Goal: Transaction & Acquisition: Book appointment/travel/reservation

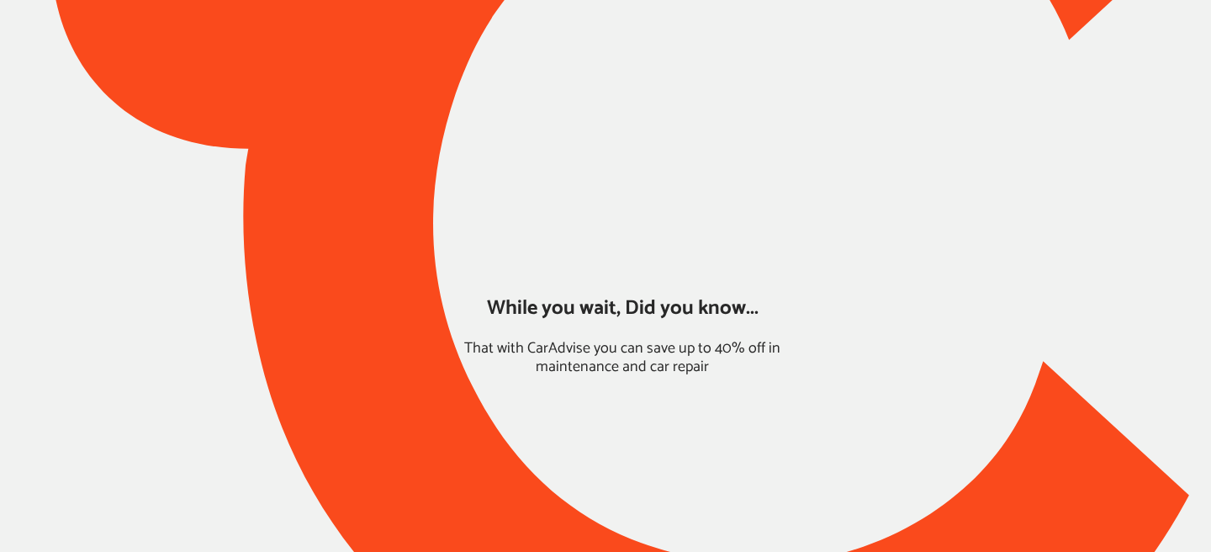
type input "*****"
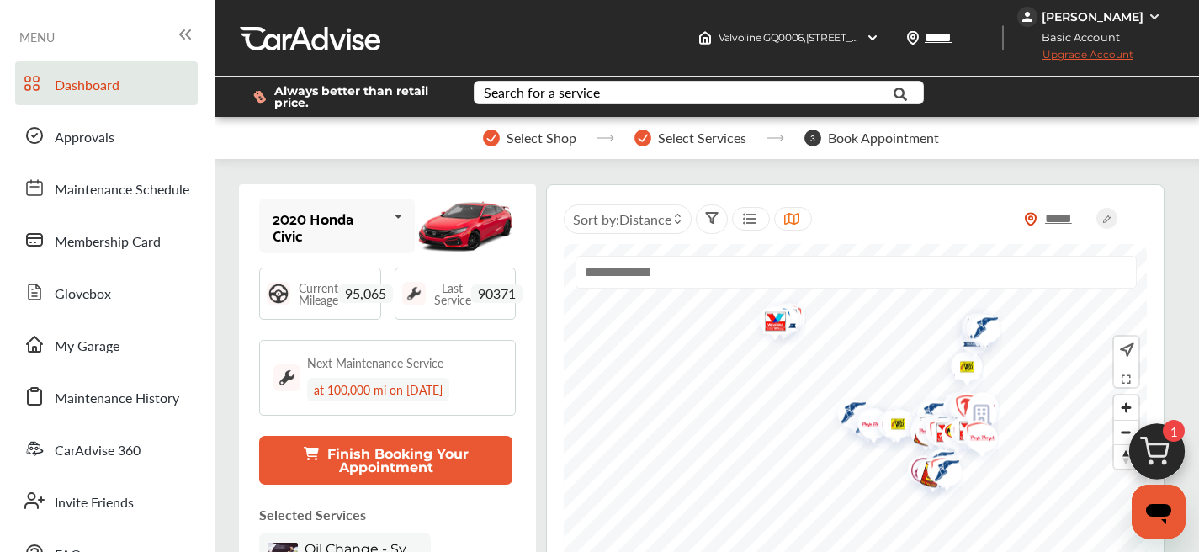
click at [293, 447] on button "Finish Booking Your Appointment" at bounding box center [385, 460] width 253 height 49
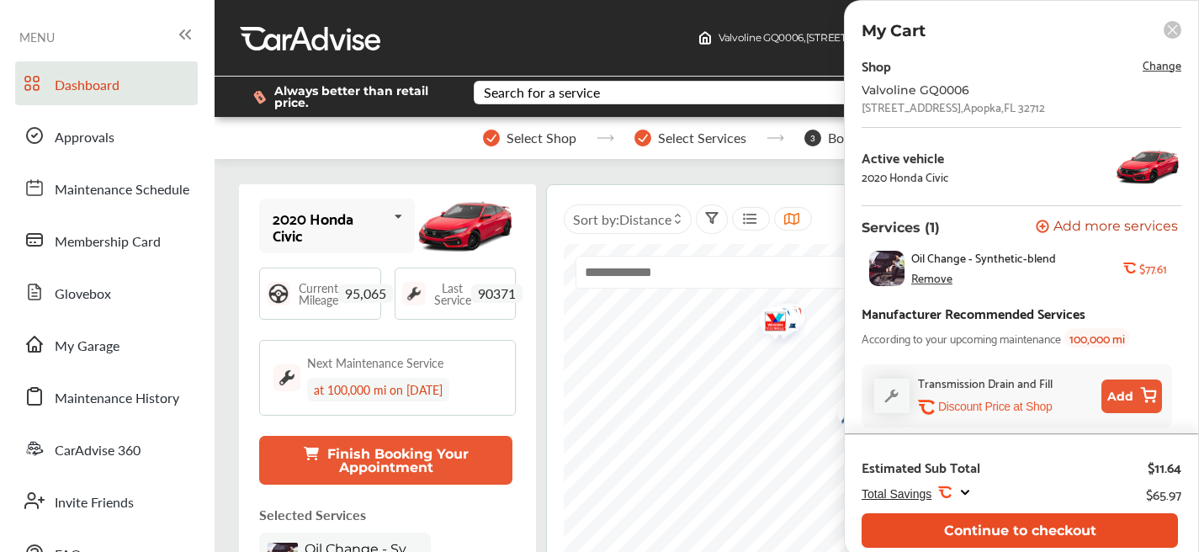
click at [983, 535] on button "Continue to checkout" at bounding box center [1019, 530] width 316 height 34
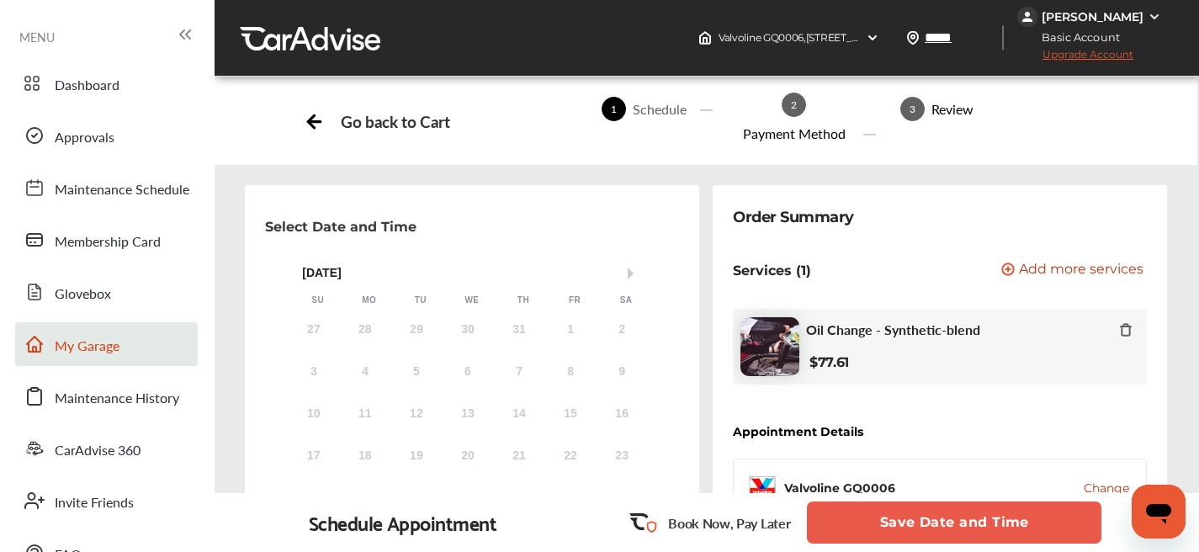
click at [63, 353] on span "My Garage" at bounding box center [87, 347] width 65 height 22
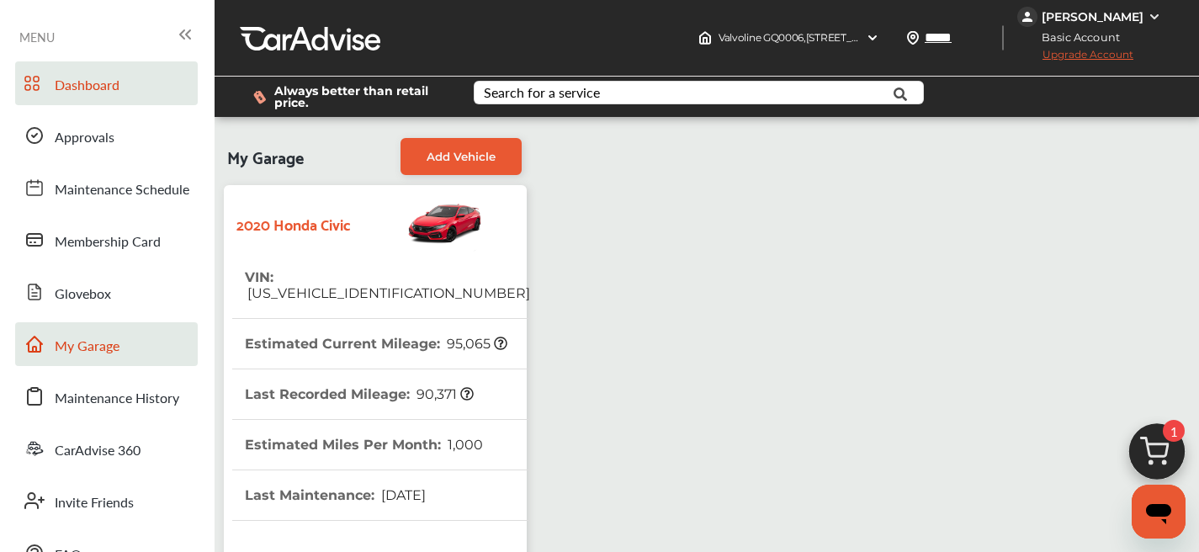
click at [82, 95] on span "Dashboard" at bounding box center [87, 86] width 65 height 22
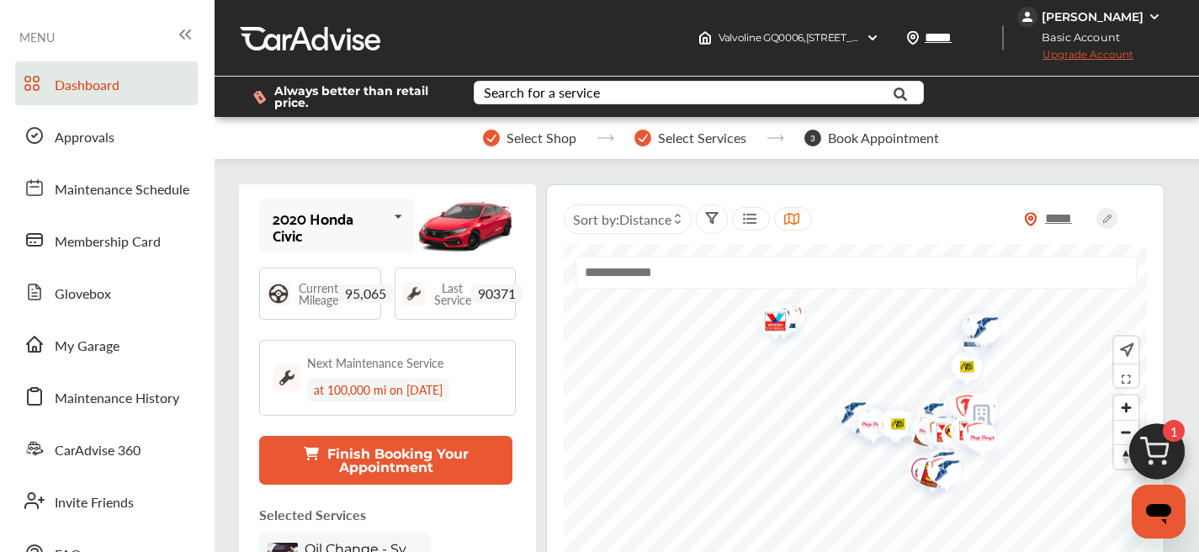
click at [303, 470] on button "Finish Booking Your Appointment" at bounding box center [385, 460] width 253 height 49
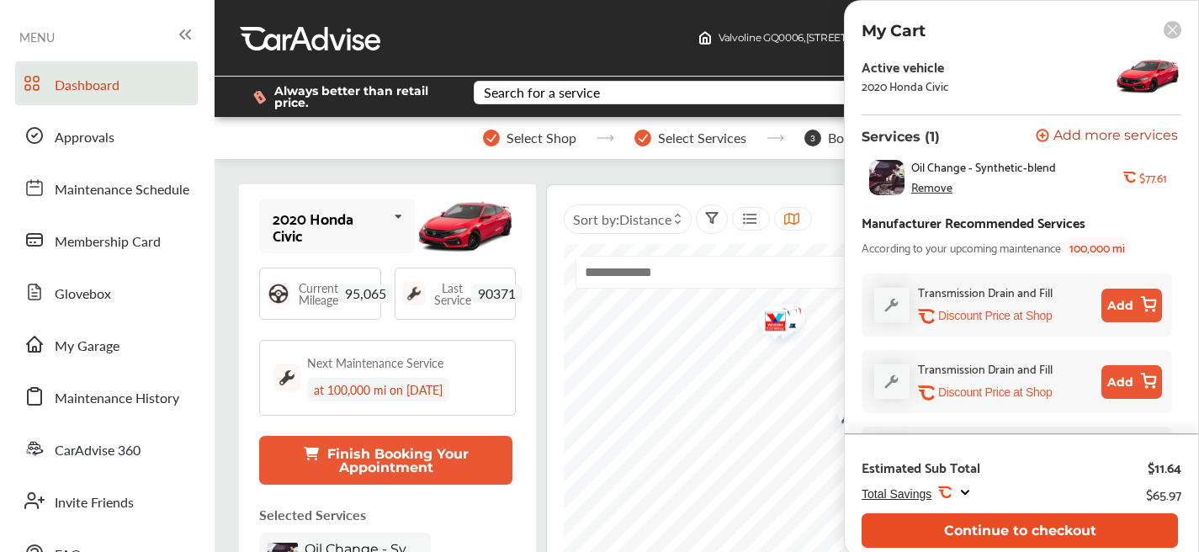
scroll to position [156, 0]
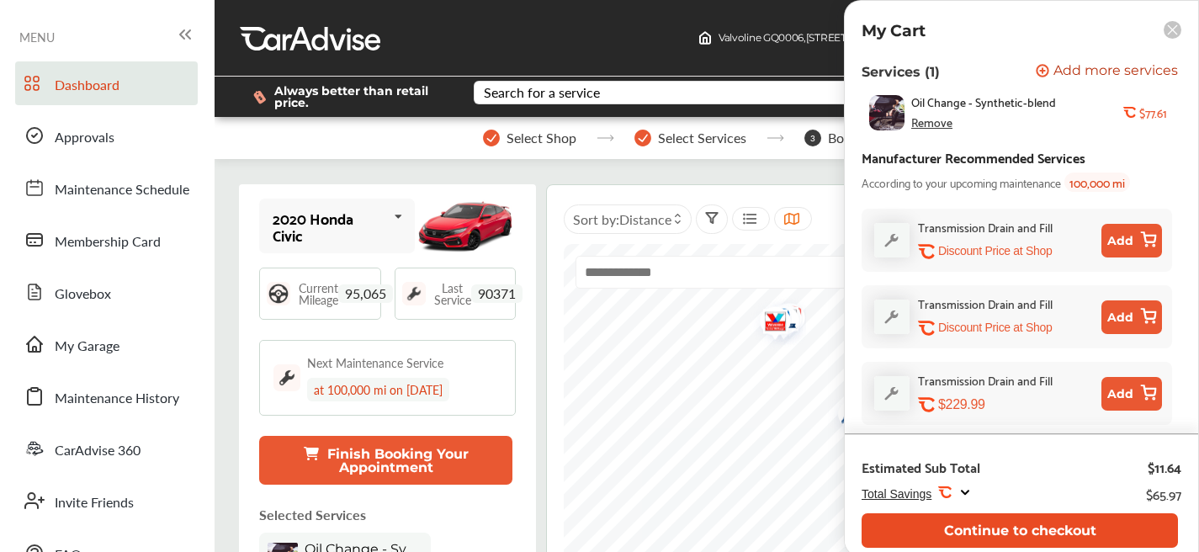
click at [1050, 542] on button "Continue to checkout" at bounding box center [1019, 530] width 316 height 34
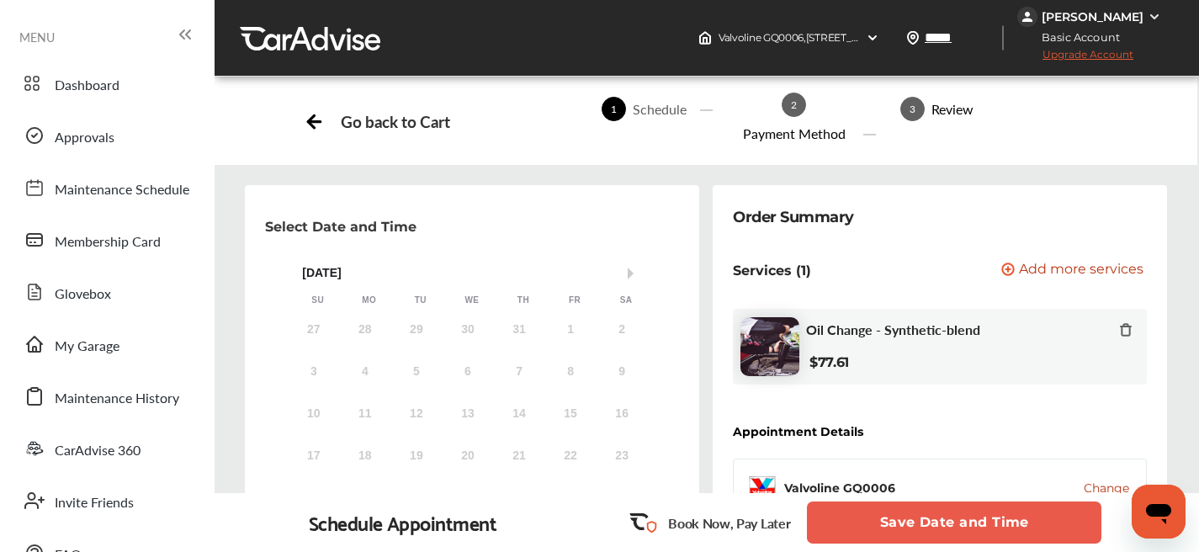
click at [1127, 334] on icon at bounding box center [1125, 329] width 13 height 13
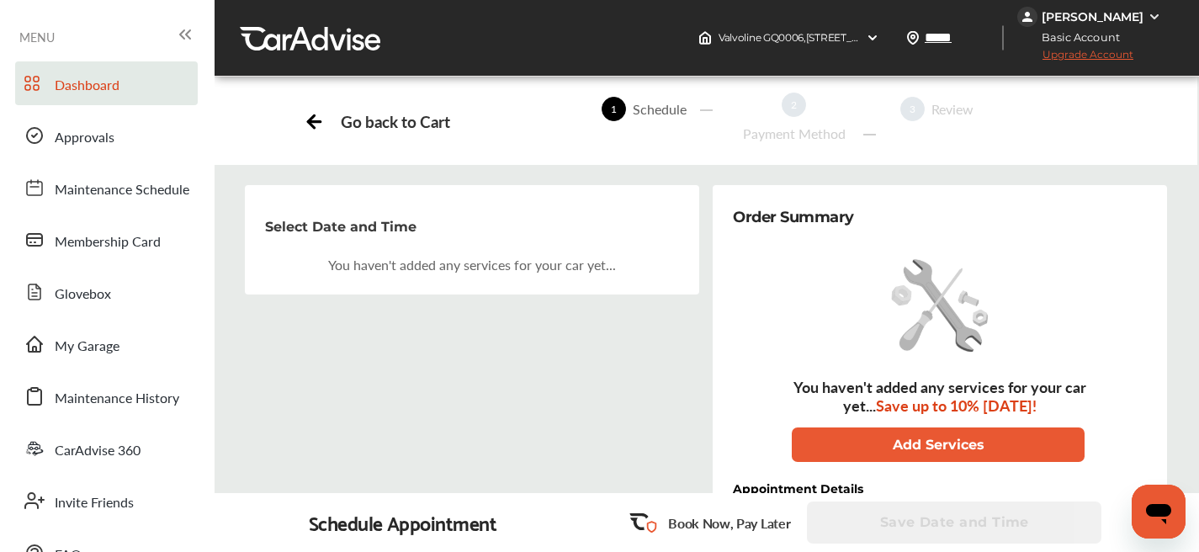
click at [94, 77] on span "Dashboard" at bounding box center [87, 86] width 65 height 22
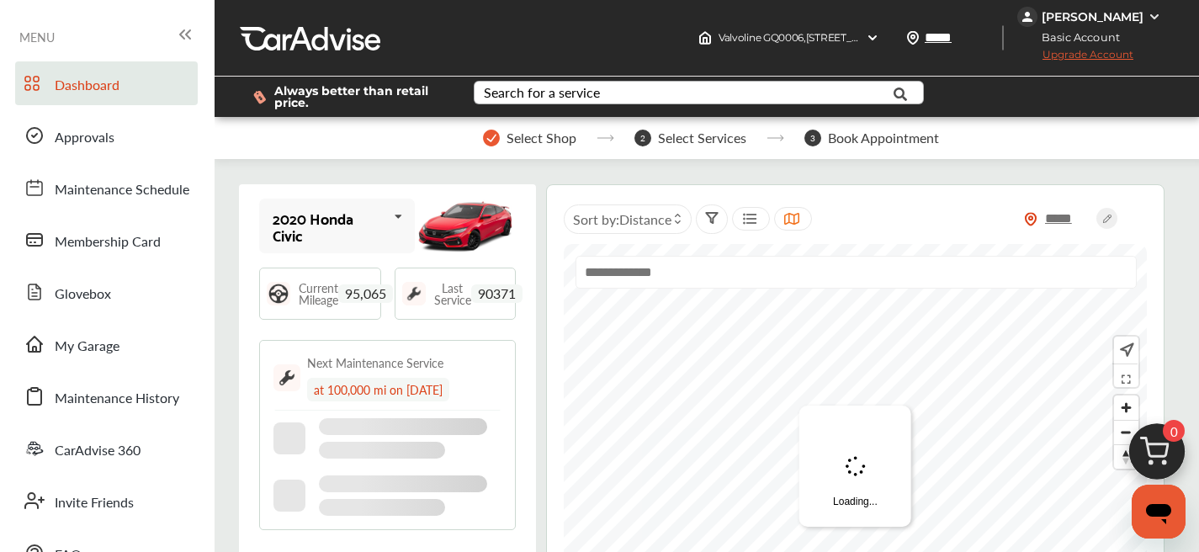
click at [593, 99] on div "Search for a service" at bounding box center [542, 92] width 116 height 13
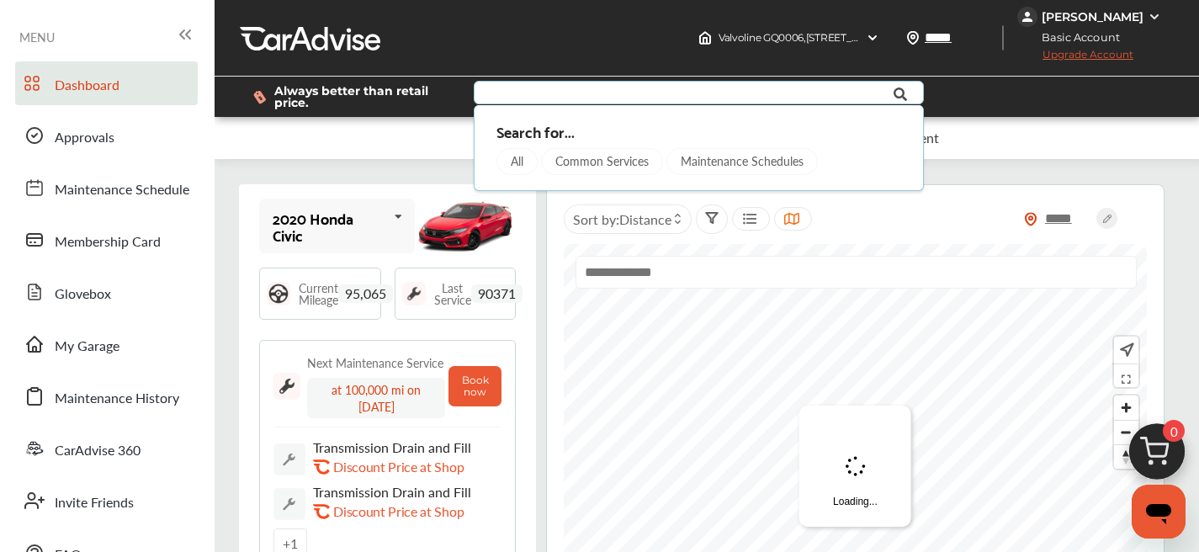
type input "*"
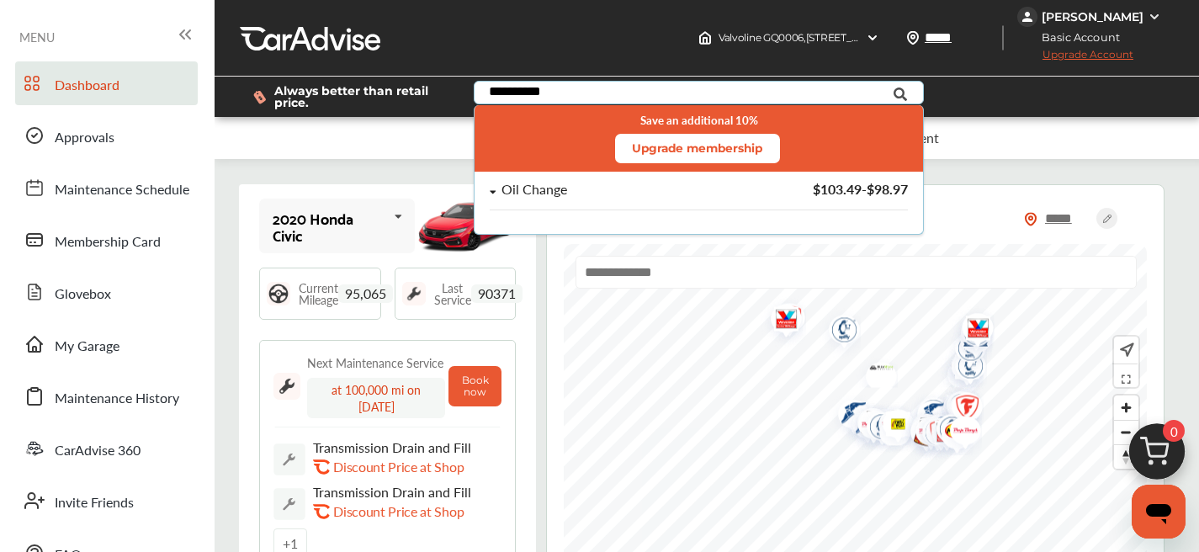
type input "**********"
click at [630, 183] on div "Oil Change" at bounding box center [615, 190] width 251 height 14
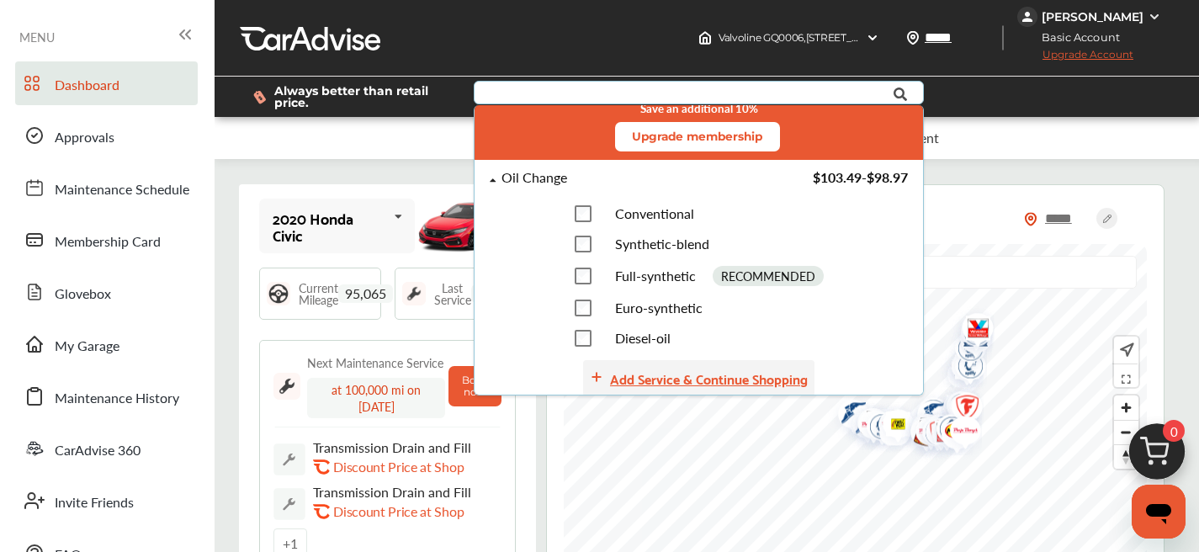
scroll to position [30, 0]
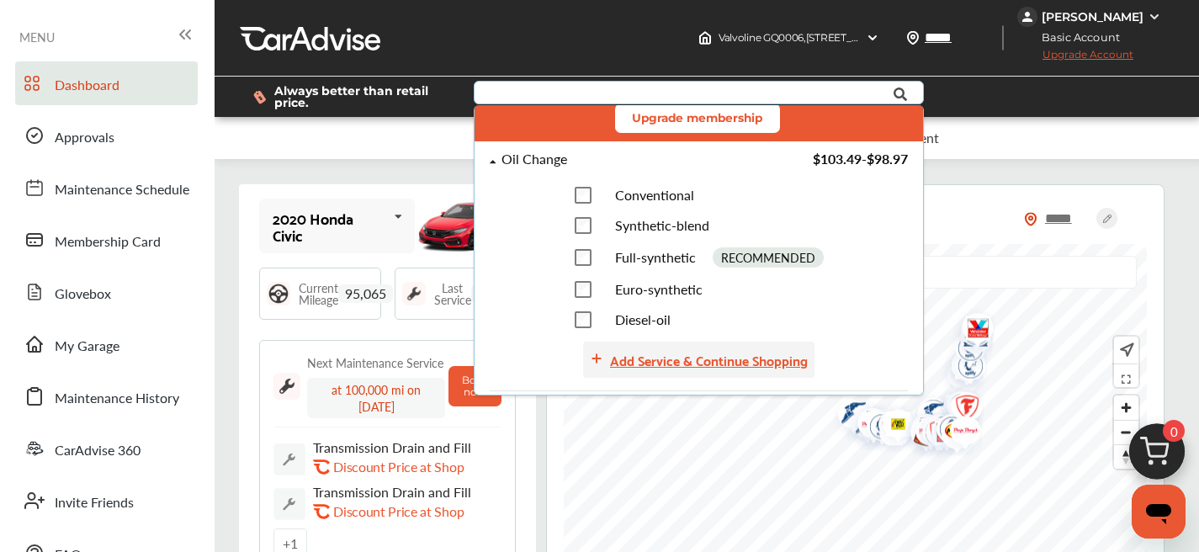
click at [661, 363] on div "Add Service & Continue Shopping" at bounding box center [709, 359] width 198 height 23
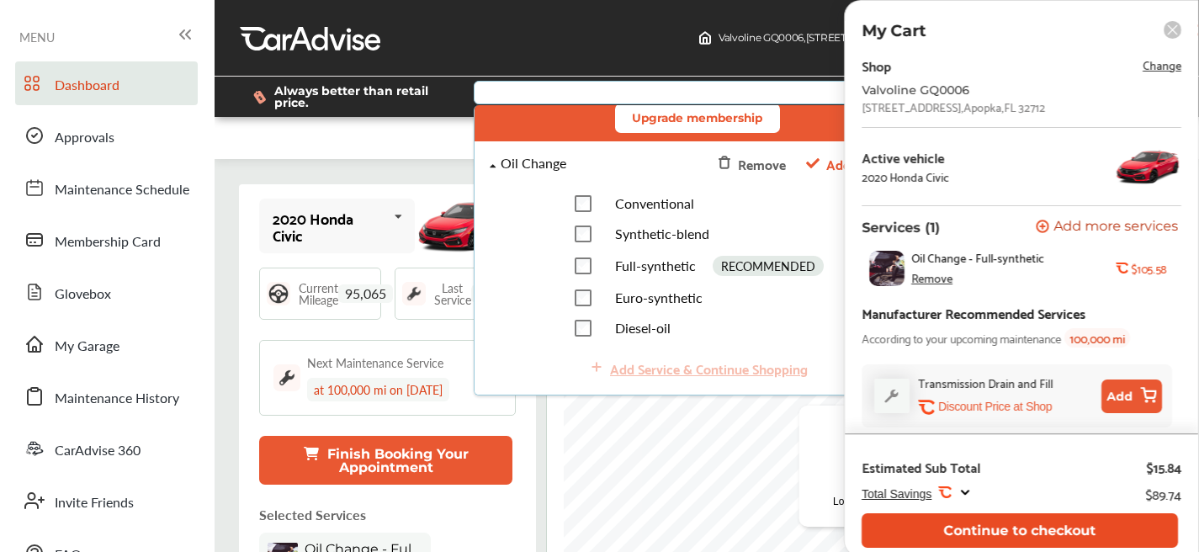
click at [956, 524] on button "Continue to checkout" at bounding box center [1019, 530] width 316 height 34
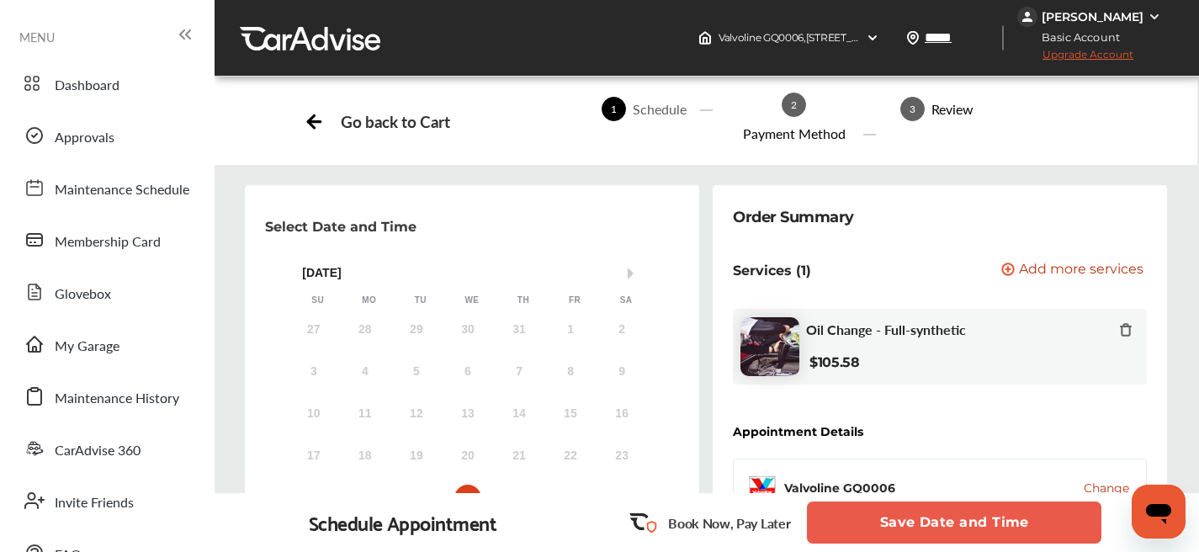
click at [956, 527] on button "Save Date and Time" at bounding box center [954, 522] width 294 height 42
